Goal: Transaction & Acquisition: Purchase product/service

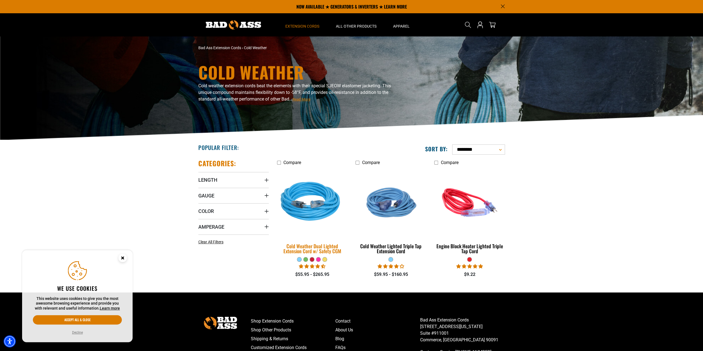
click at [316, 203] on img at bounding box center [311, 202] width 77 height 71
